Goal: Task Accomplishment & Management: Manage account settings

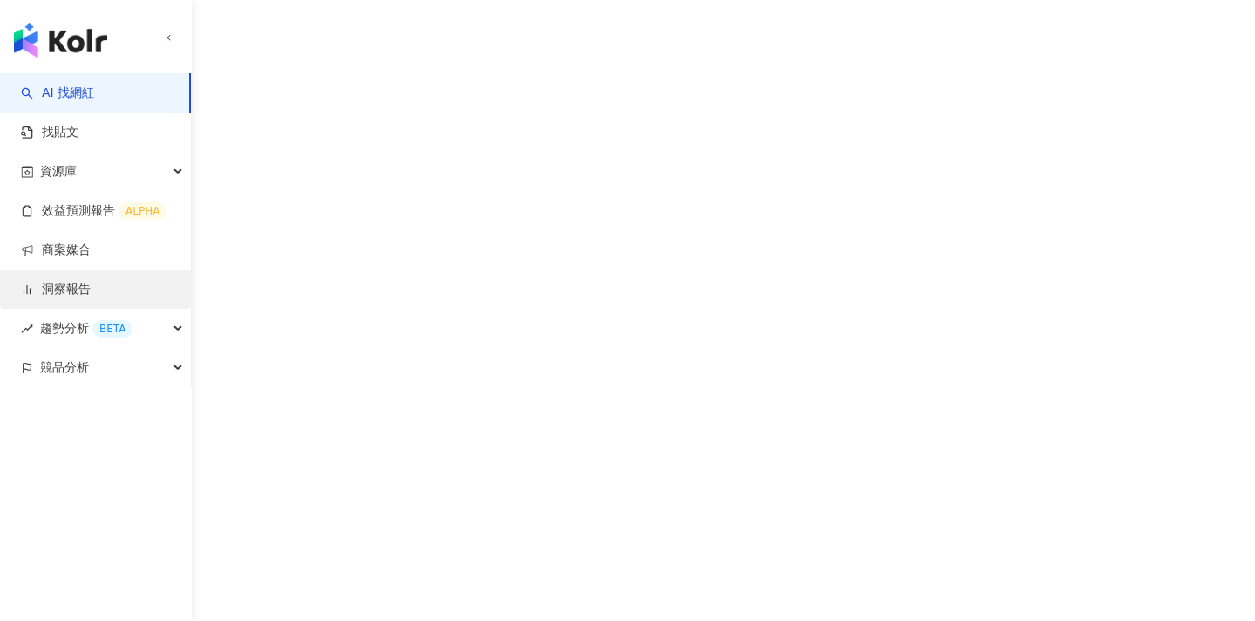
click at [91, 294] on link "洞察報告" at bounding box center [56, 289] width 70 height 17
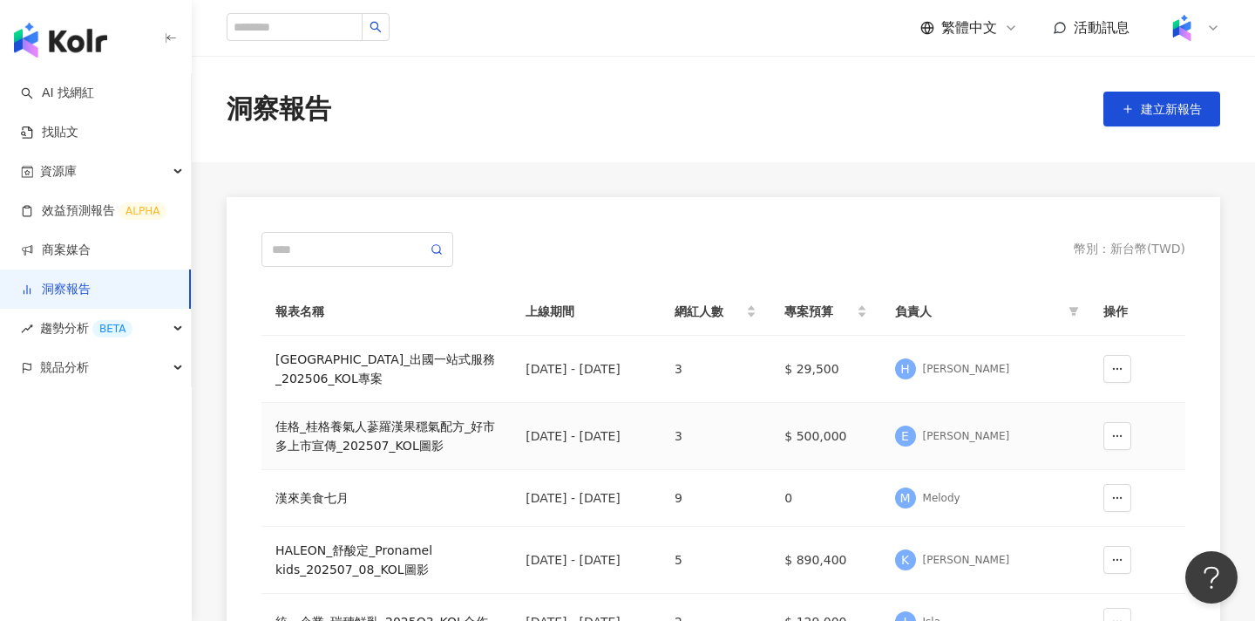
click at [423, 443] on div "佳格_桂格養氣人蔘羅漢果穩氣配方_好市多上市宣傳_202507_KOL圖影" at bounding box center [386, 436] width 222 height 38
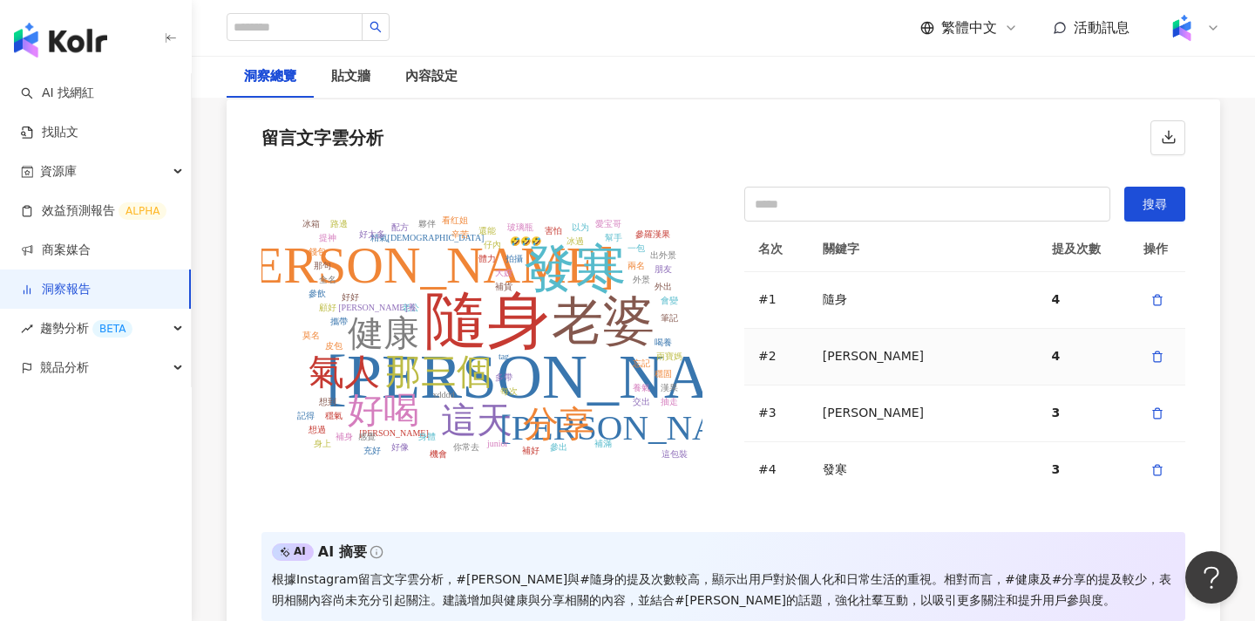
scroll to position [25, 0]
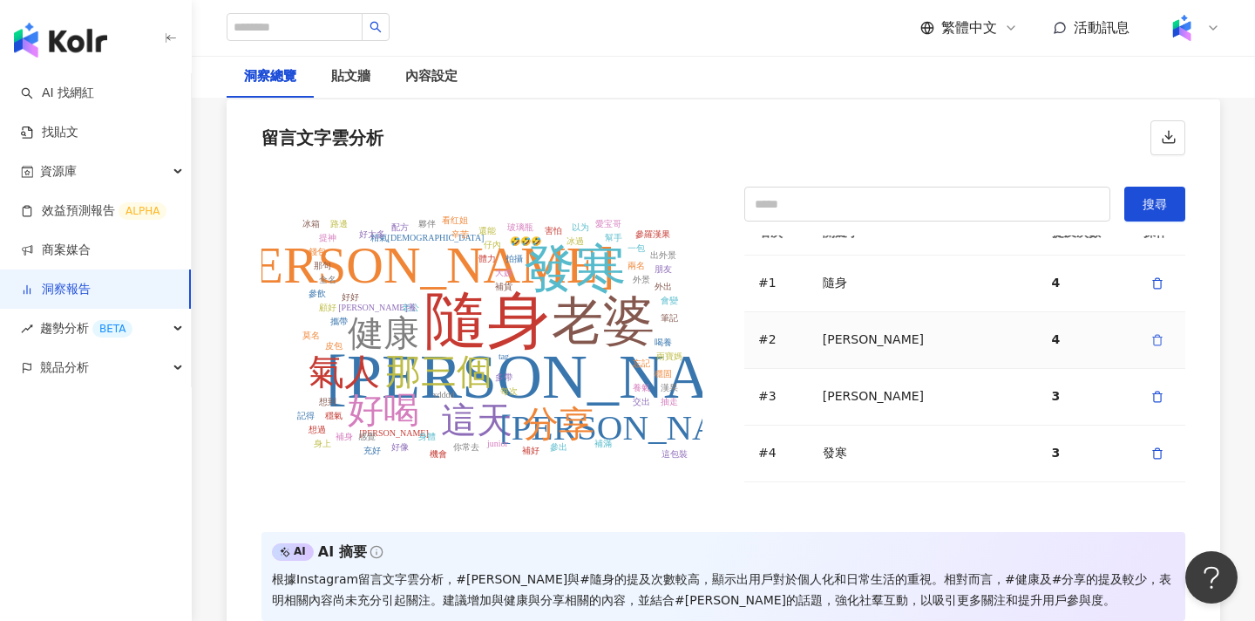
click at [1158, 339] on icon "button" at bounding box center [1158, 340] width 12 height 12
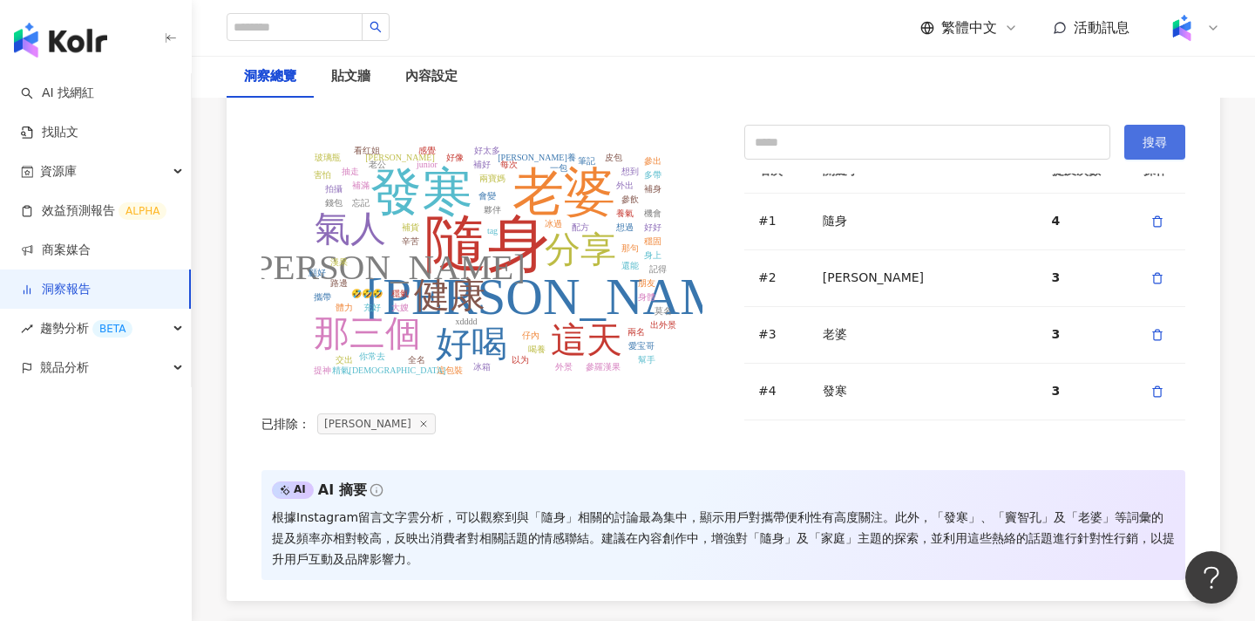
scroll to position [3593, 0]
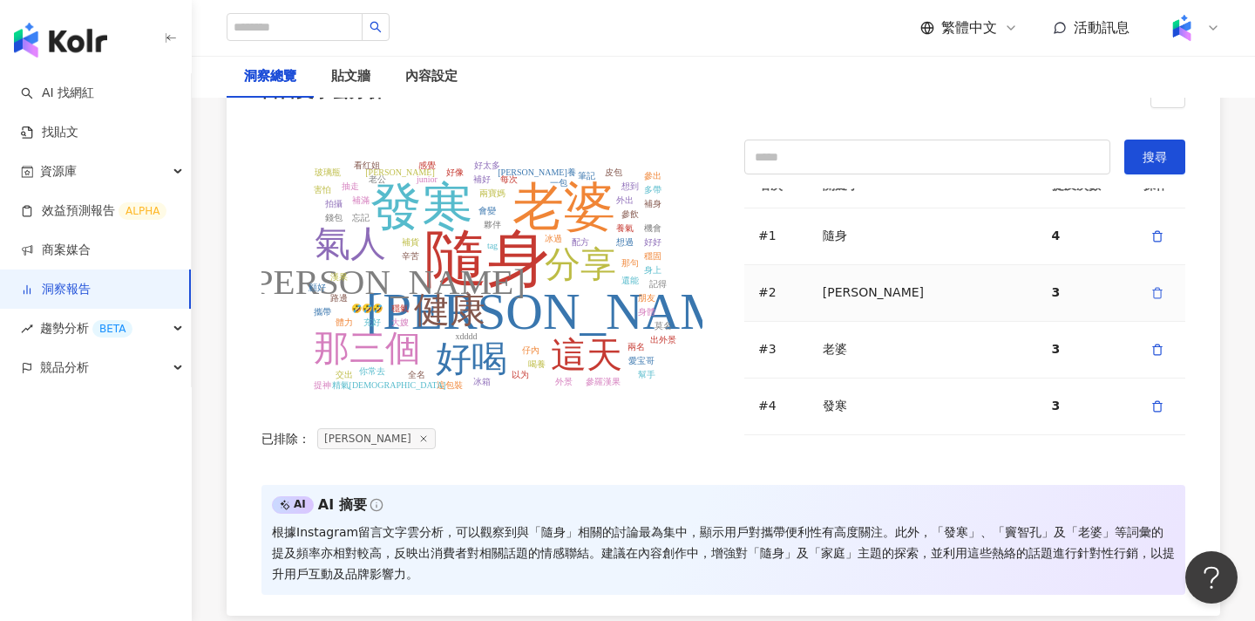
click at [1157, 294] on icon "button" at bounding box center [1158, 293] width 12 height 12
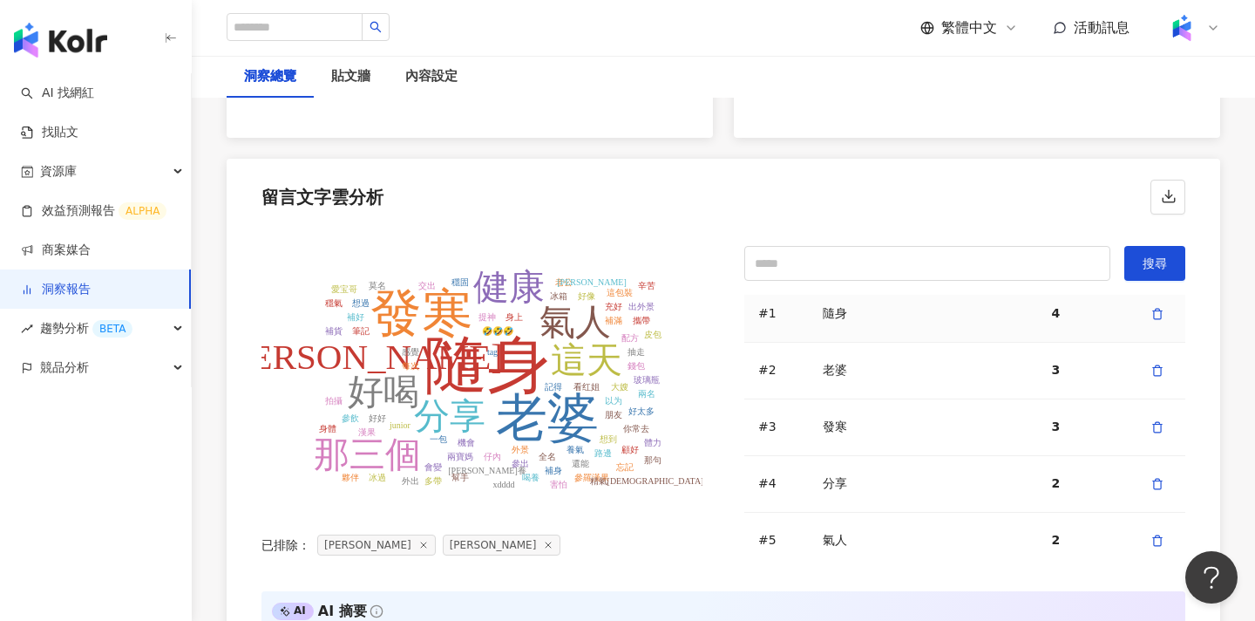
scroll to position [116, 0]
click at [1159, 485] on button "button" at bounding box center [1158, 479] width 28 height 28
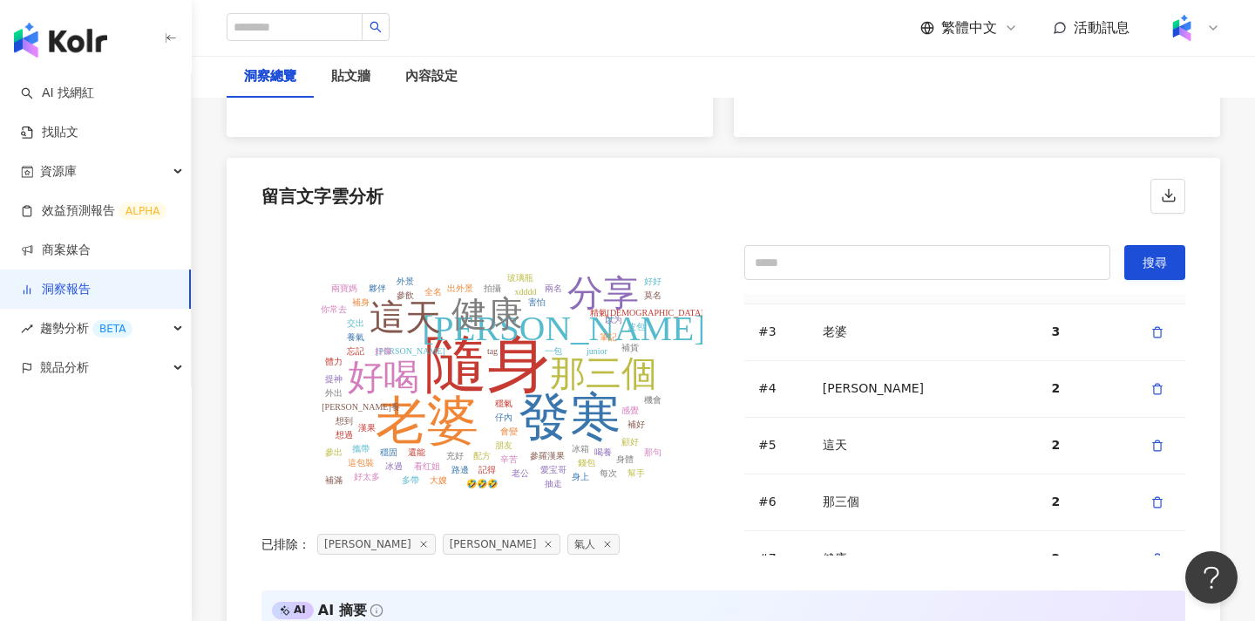
scroll to position [154, 0]
click at [1152, 440] on icon "button" at bounding box center [1158, 439] width 12 height 12
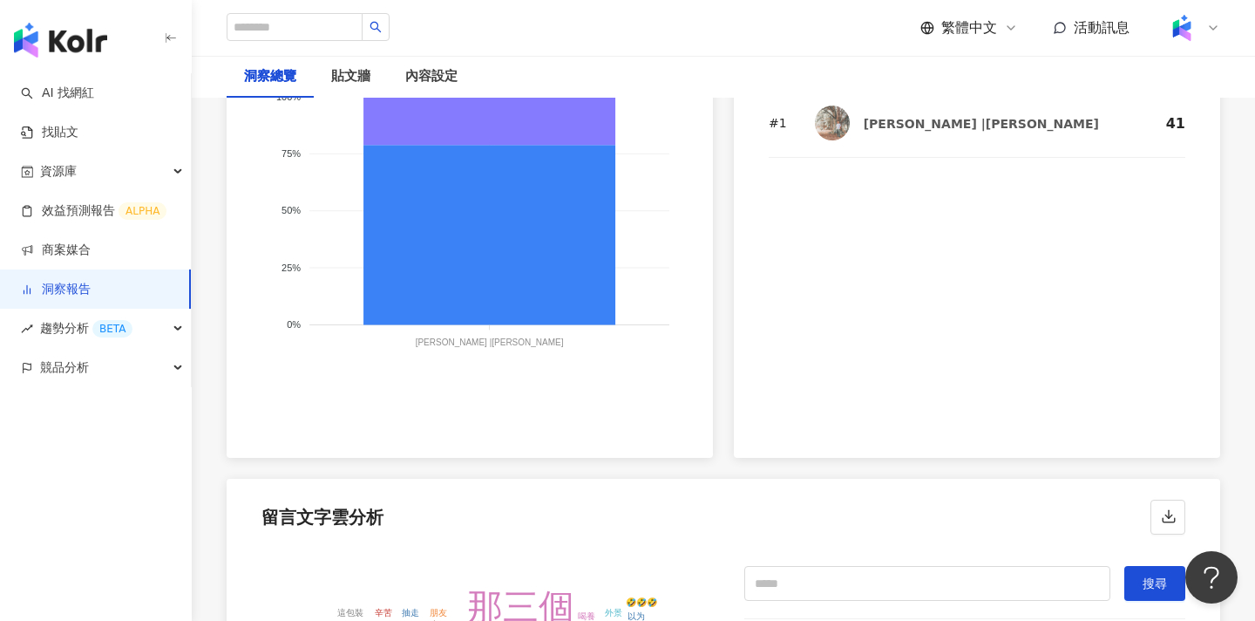
scroll to position [3360, 0]
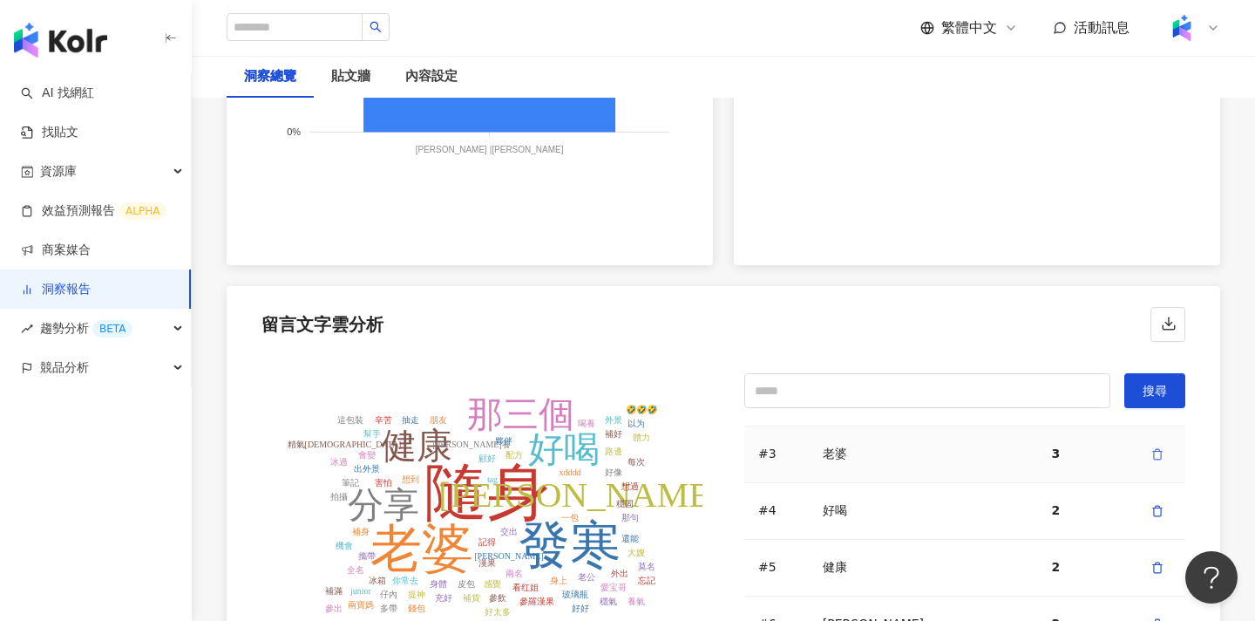
click at [1158, 453] on icon "button" at bounding box center [1158, 454] width 12 height 12
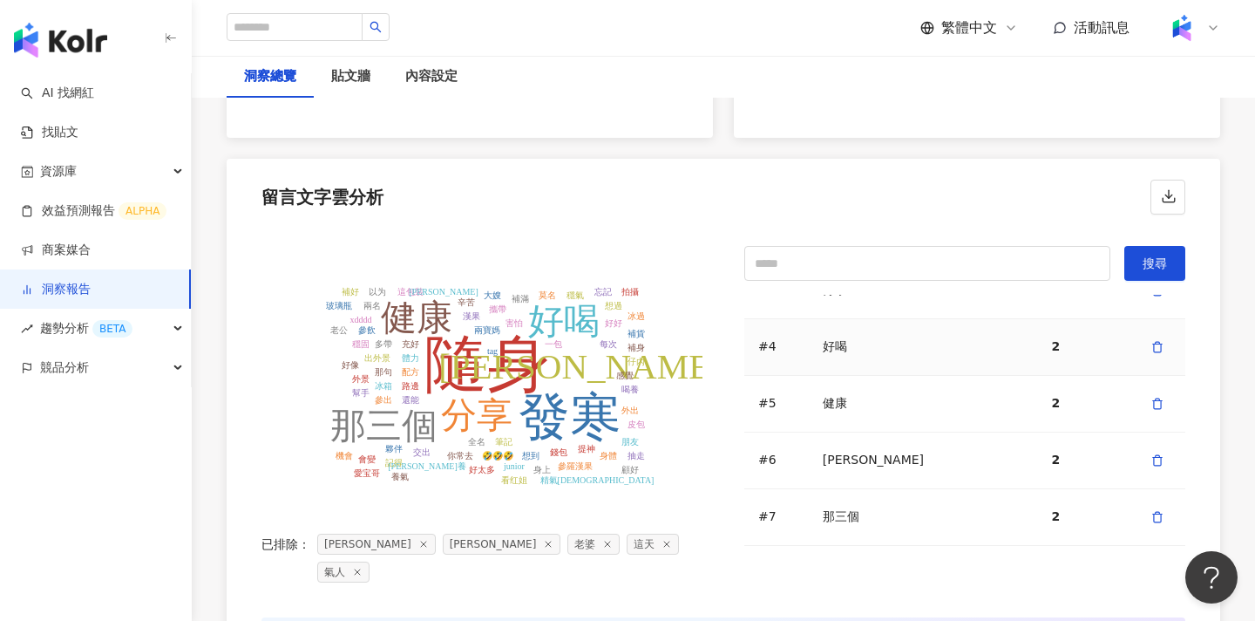
scroll to position [189, 0]
click at [1157, 465] on icon "button" at bounding box center [1158, 462] width 12 height 12
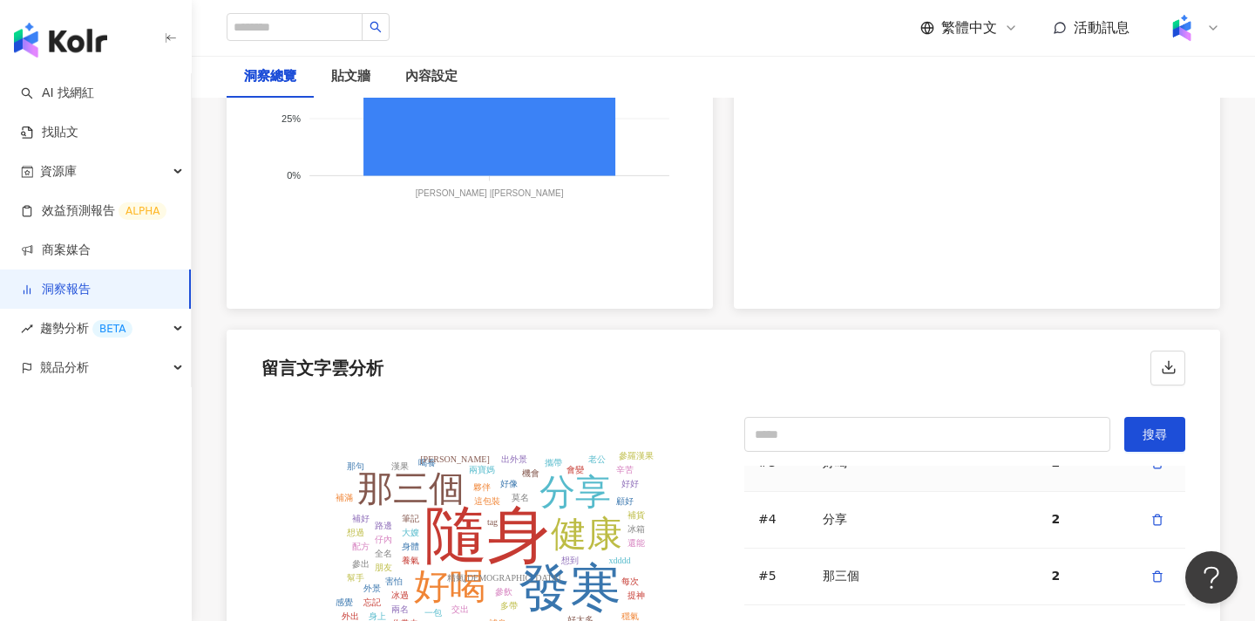
scroll to position [3549, 0]
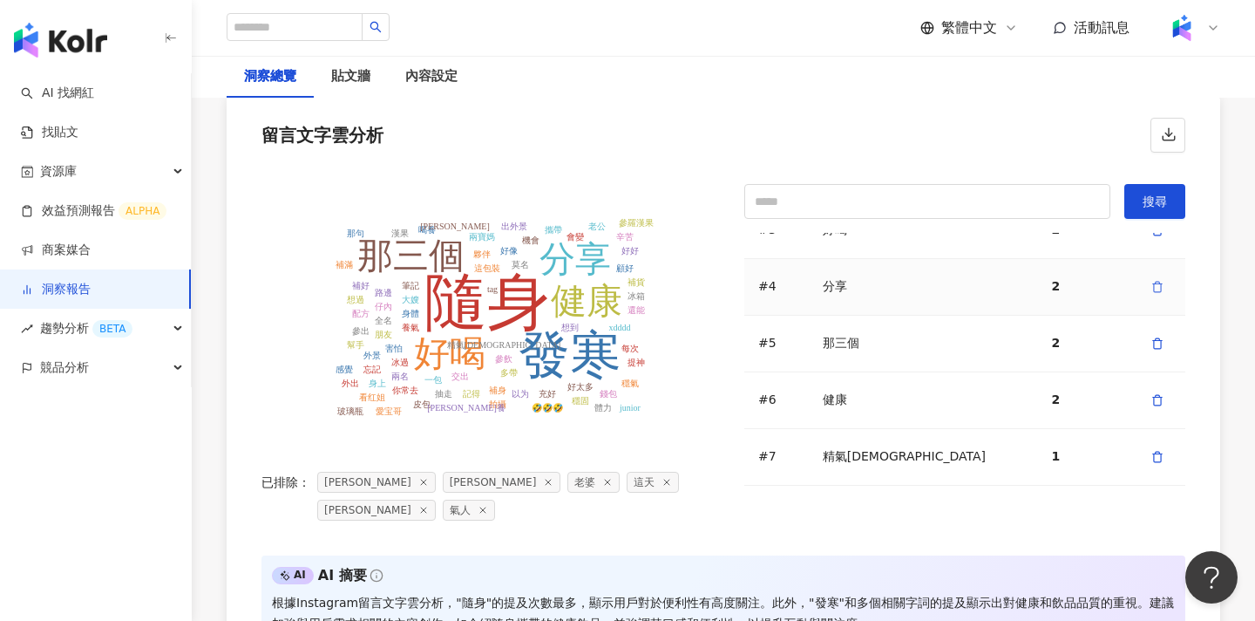
click at [1156, 290] on icon "button" at bounding box center [1158, 287] width 12 height 12
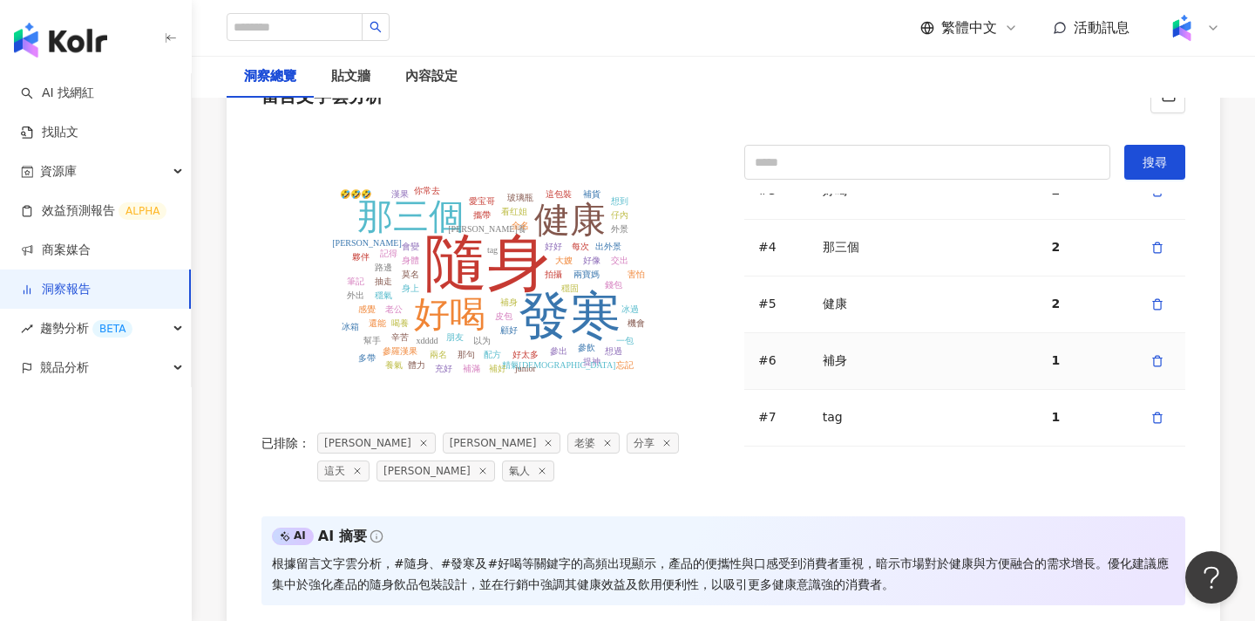
scroll to position [3568, 0]
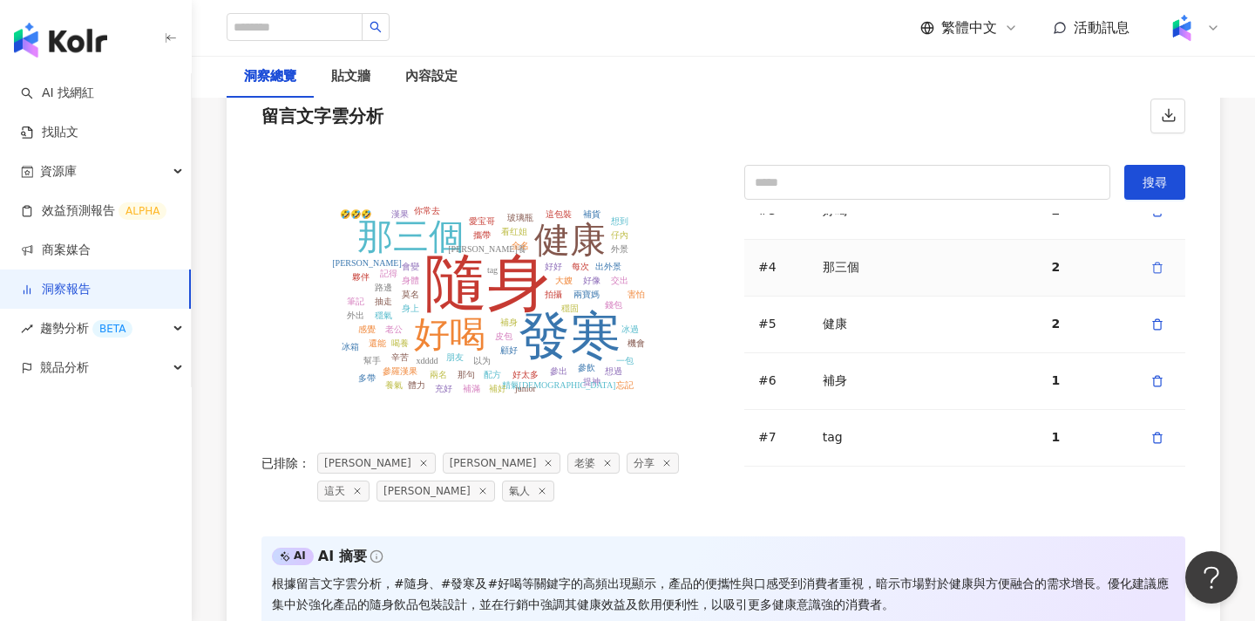
click at [1156, 270] on icon "button" at bounding box center [1158, 268] width 12 height 12
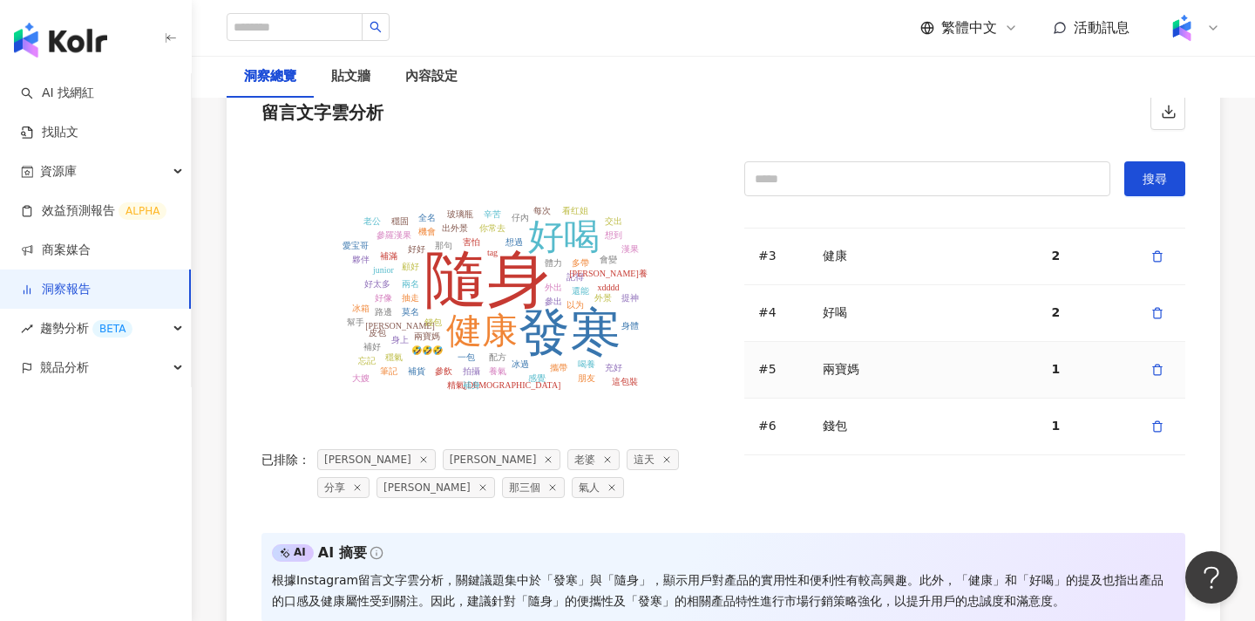
scroll to position [91, 0]
click at [1159, 246] on icon "button" at bounding box center [1157, 249] width 7 height 10
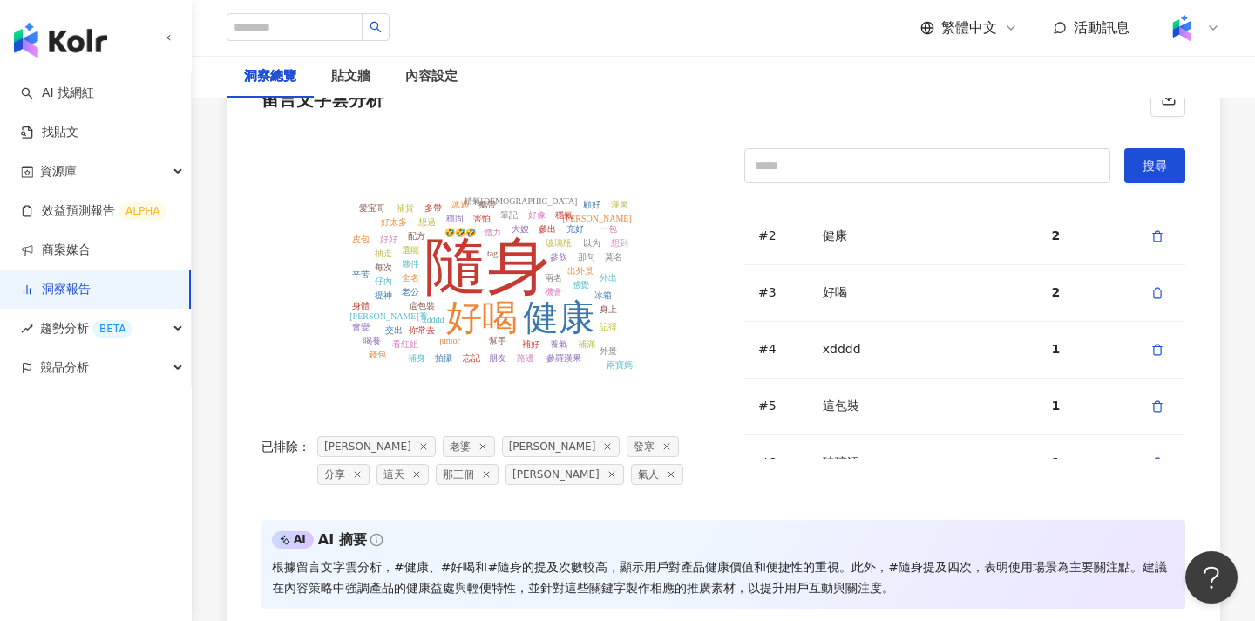
scroll to position [3567, 0]
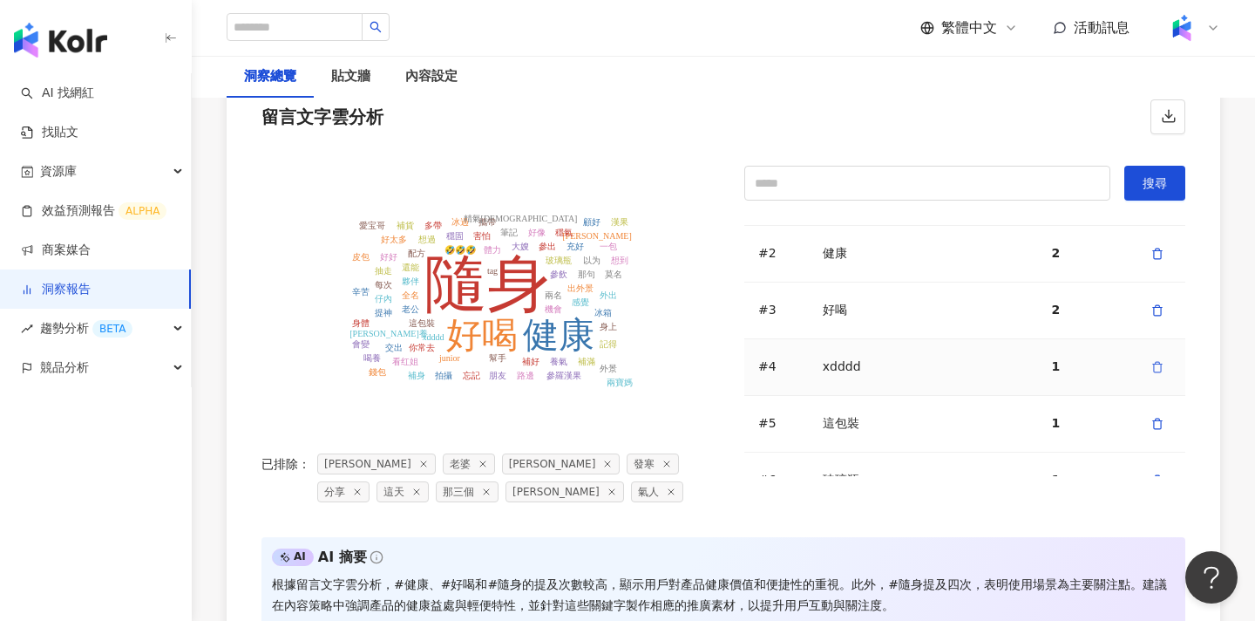
click at [1154, 369] on icon "button" at bounding box center [1157, 367] width 7 height 10
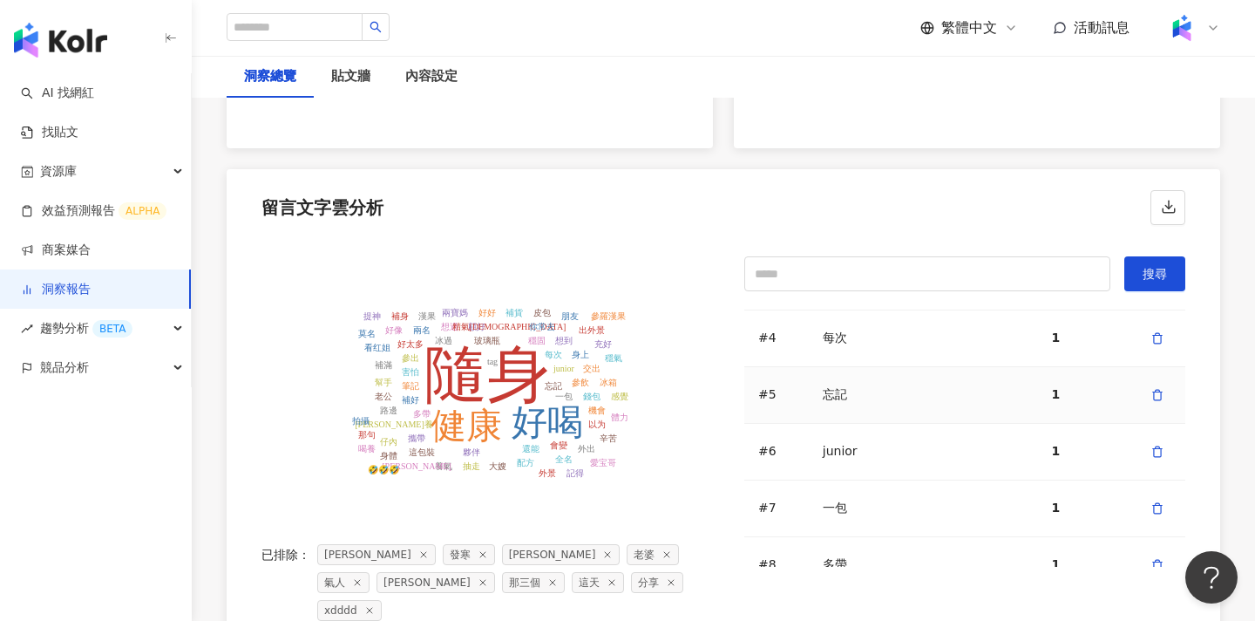
scroll to position [0, 0]
